Goal: Information Seeking & Learning: Learn about a topic

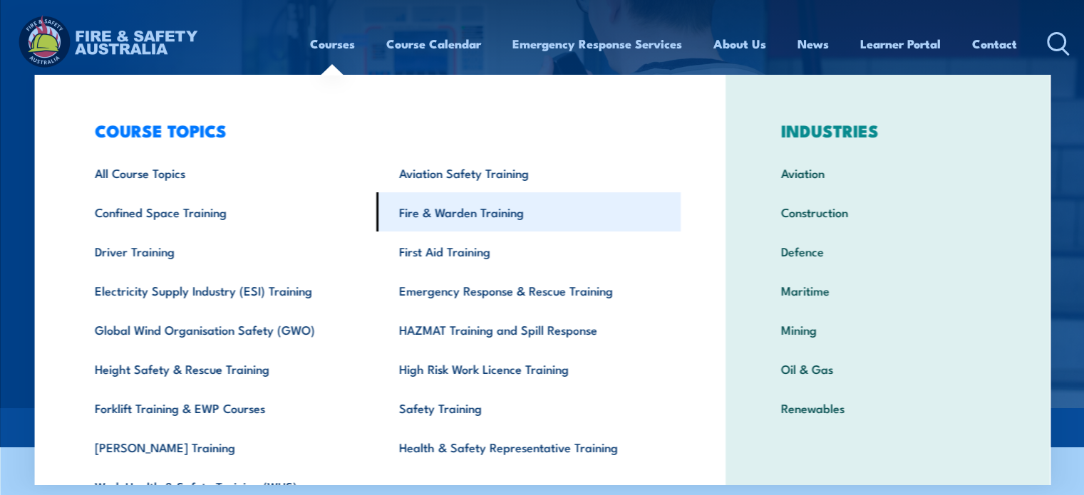
click at [457, 210] on link "Fire & Warden Training" at bounding box center [528, 211] width 304 height 39
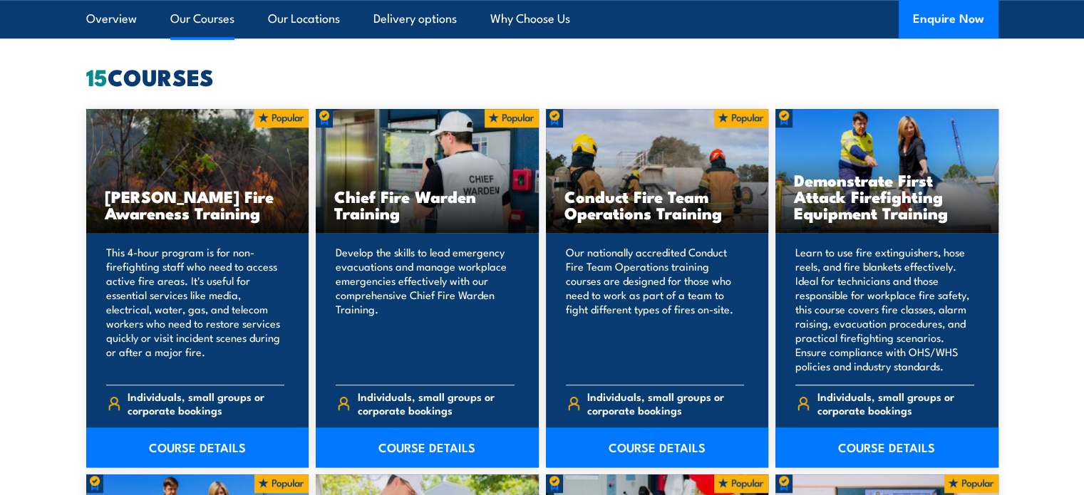
scroll to position [1140, 0]
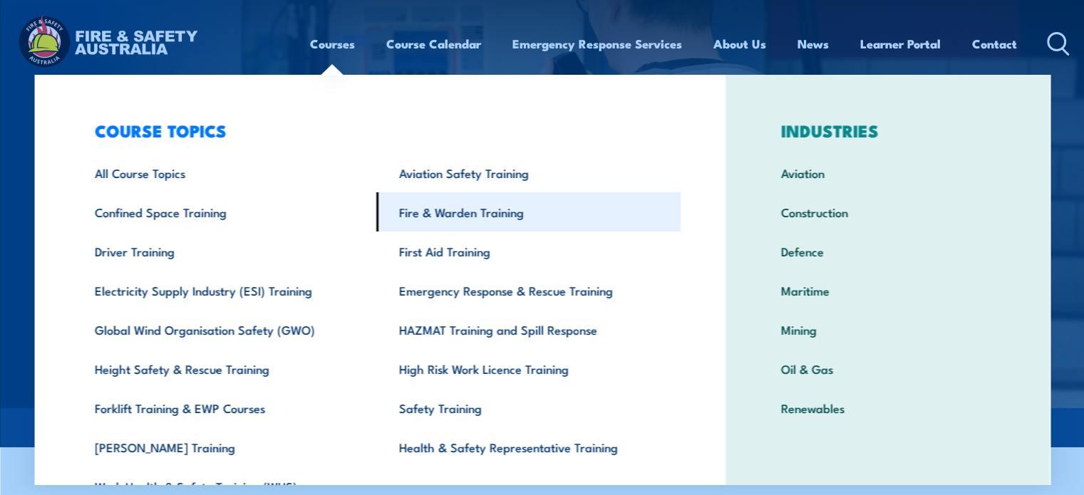
click at [469, 216] on link "Fire & Warden Training" at bounding box center [528, 211] width 304 height 39
